Goal: Find specific page/section: Find specific page/section

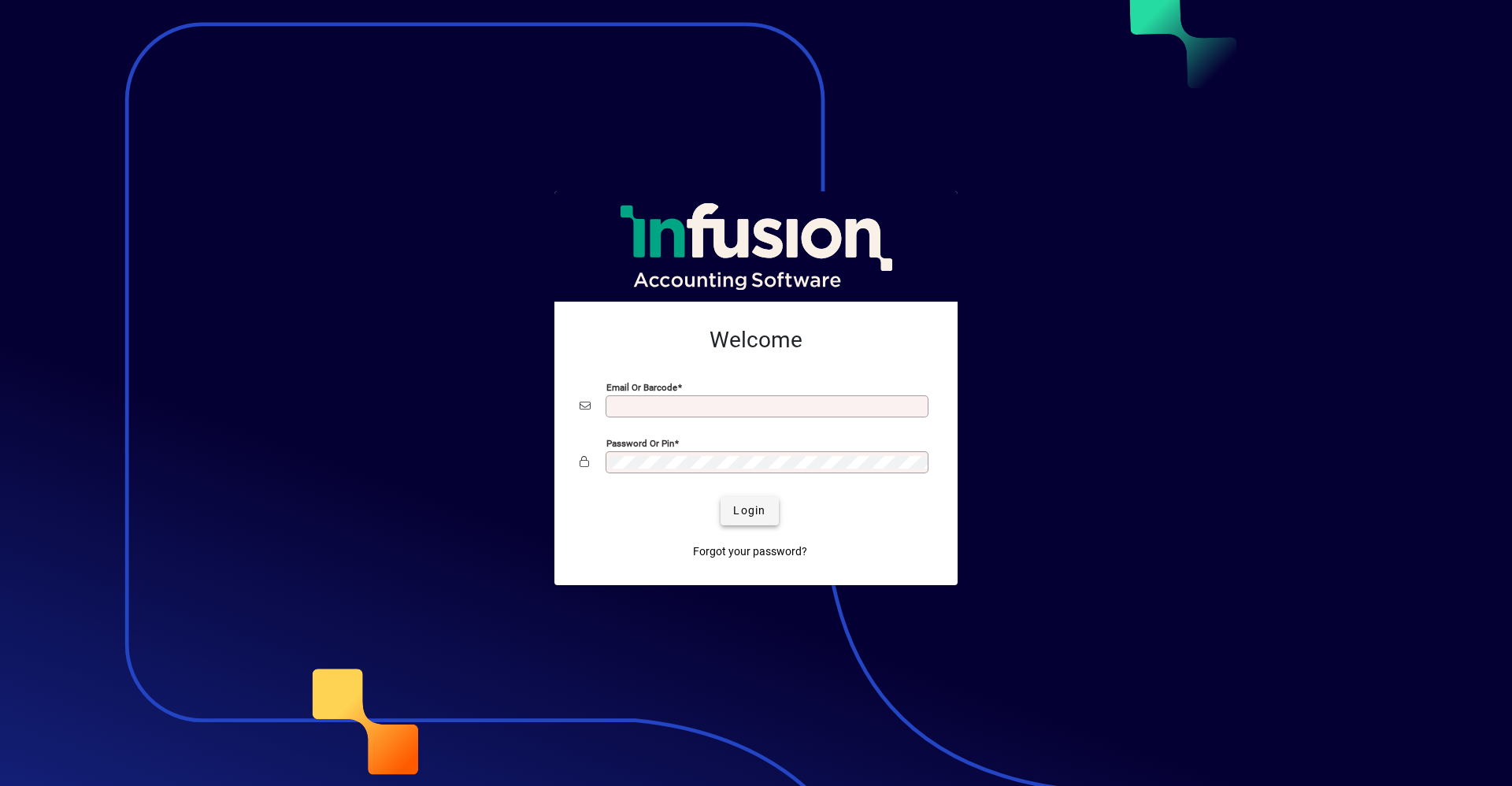
type input "**********"
click at [755, 510] on span "Login" at bounding box center [749, 511] width 32 height 16
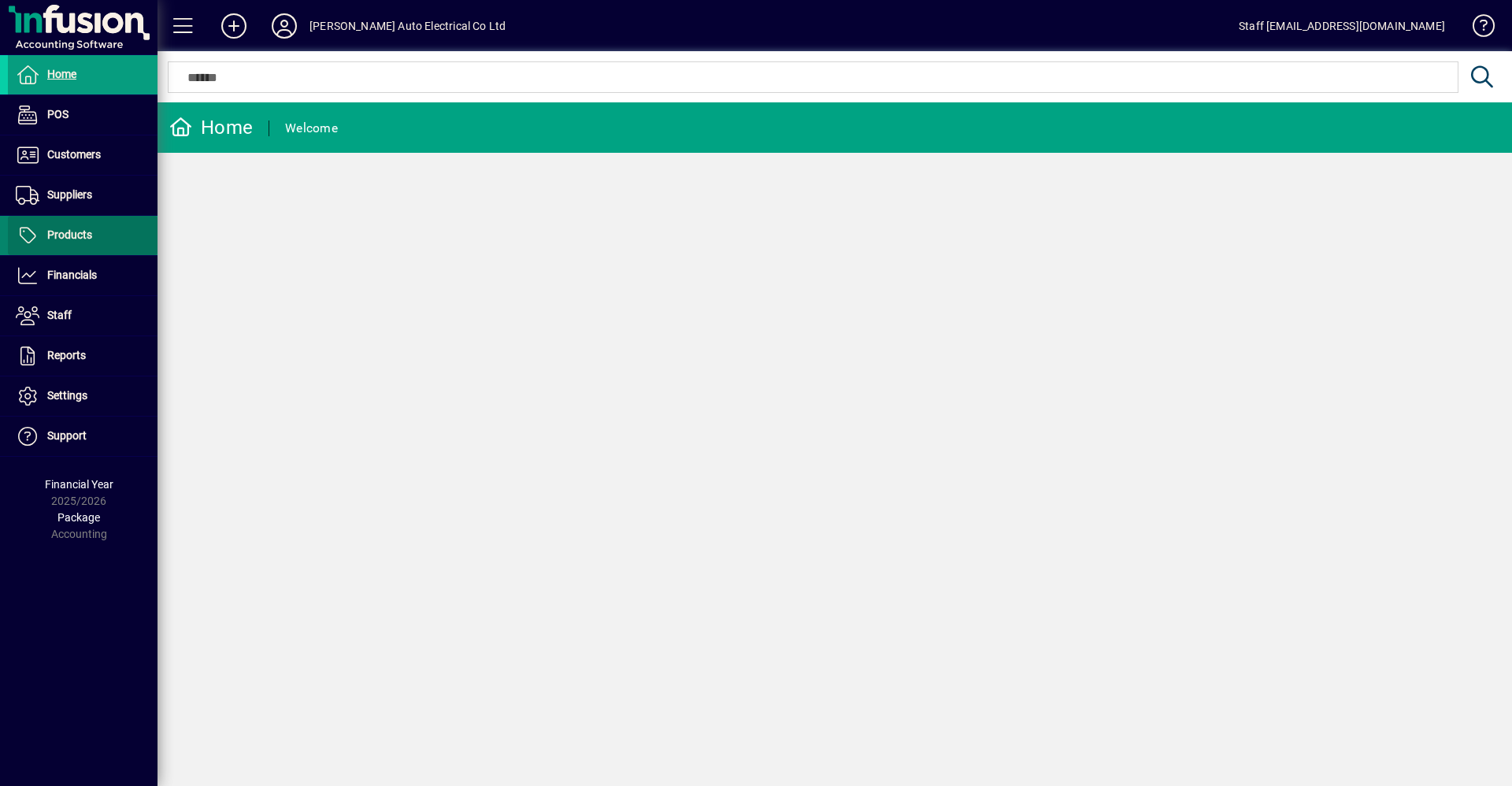
click at [49, 234] on span "Products" at bounding box center [70, 234] width 45 height 13
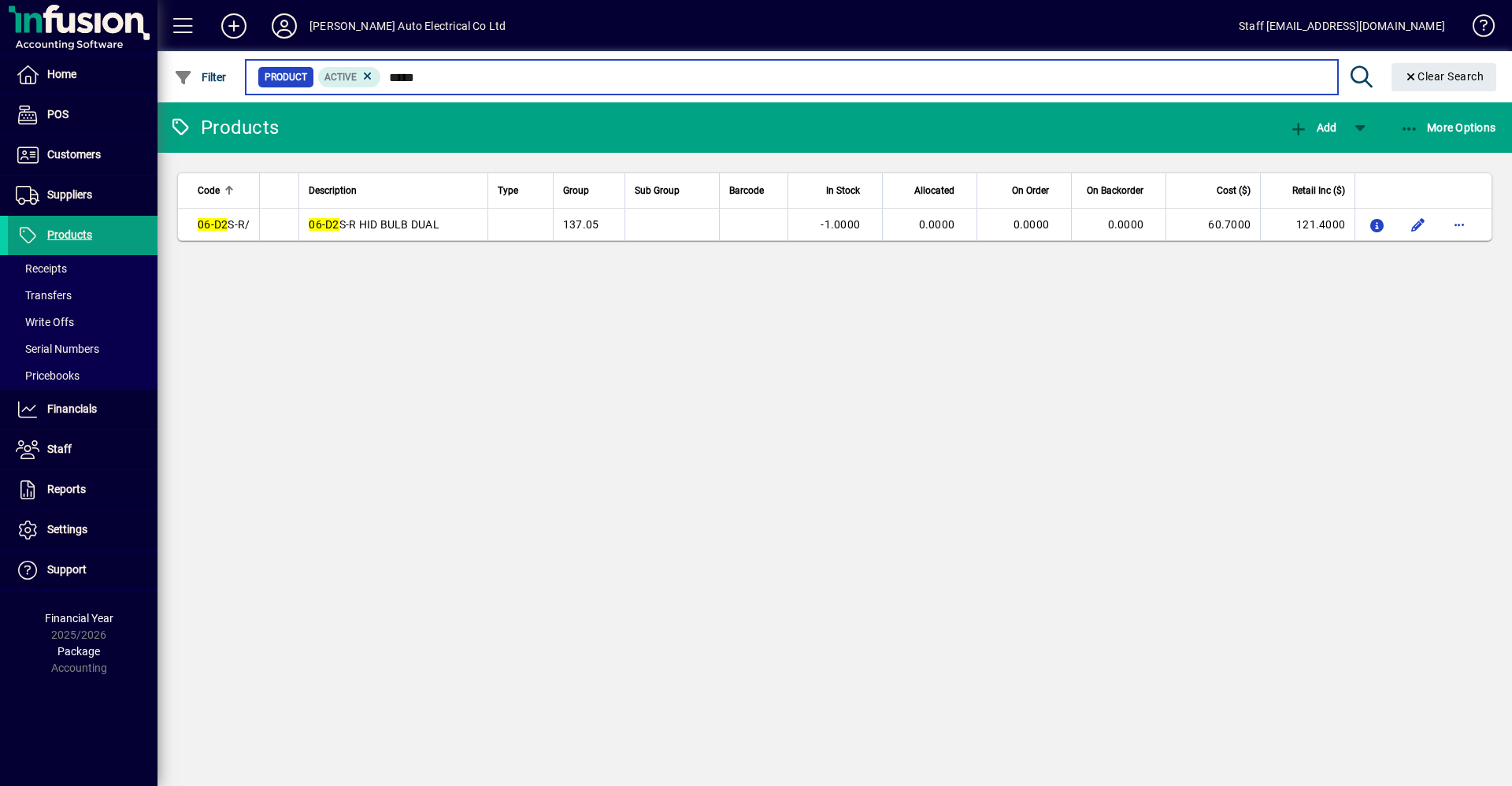
type input "*****"
